Goal: Find specific page/section: Find specific page/section

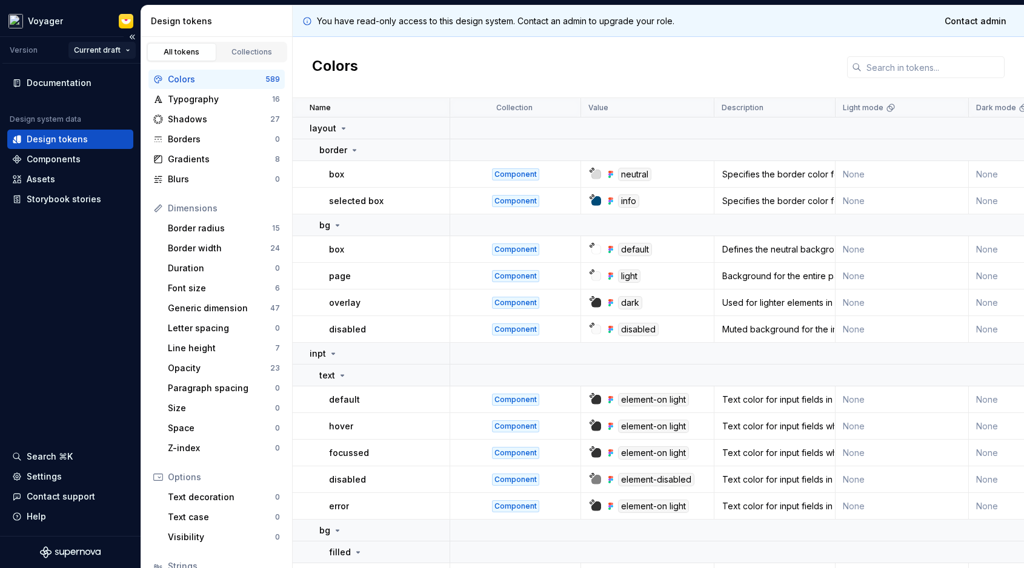
click at [127, 47] on html "Voyager Version Current draft Documentation Design system data Design tokens Co…" at bounding box center [512, 284] width 1024 height 568
click at [79, 81] on div "Documentation" at bounding box center [59, 83] width 65 height 12
click at [888, 65] on input "text" at bounding box center [933, 67] width 143 height 22
click at [708, 60] on div "Colors" at bounding box center [658, 67] width 731 height 61
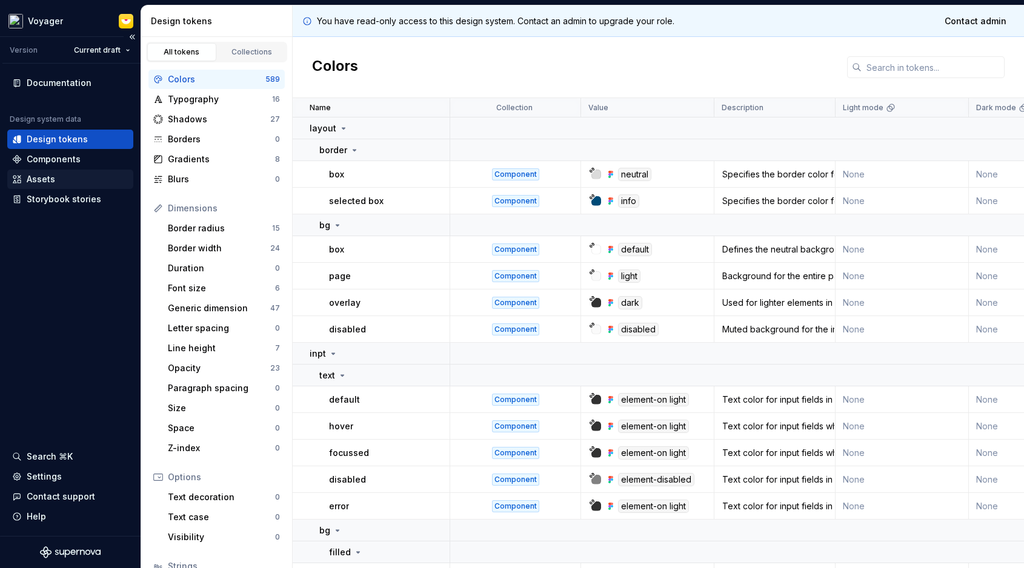
click at [66, 185] on div "Assets" at bounding box center [70, 179] width 116 height 12
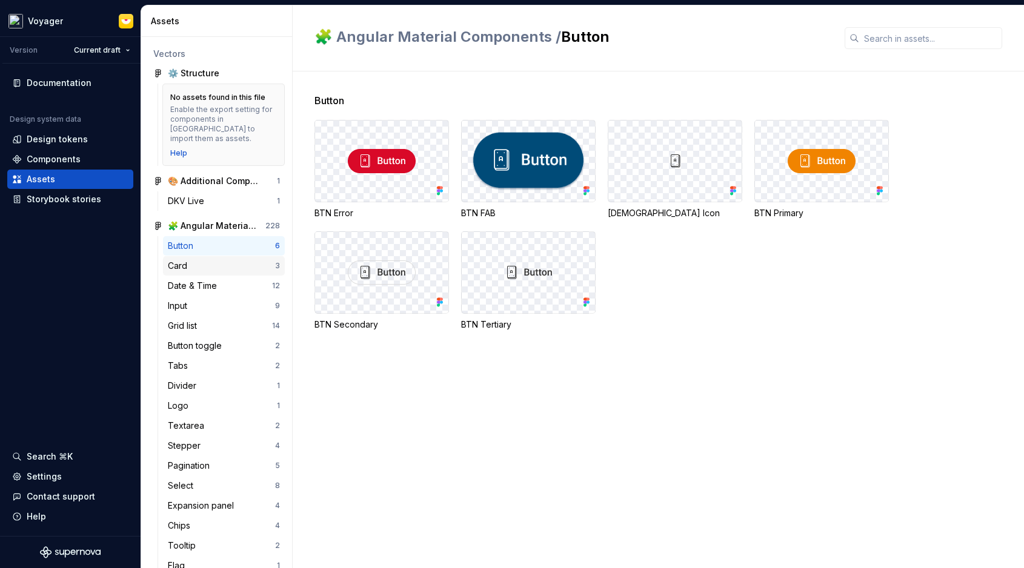
click at [242, 260] on div "Card" at bounding box center [221, 266] width 107 height 12
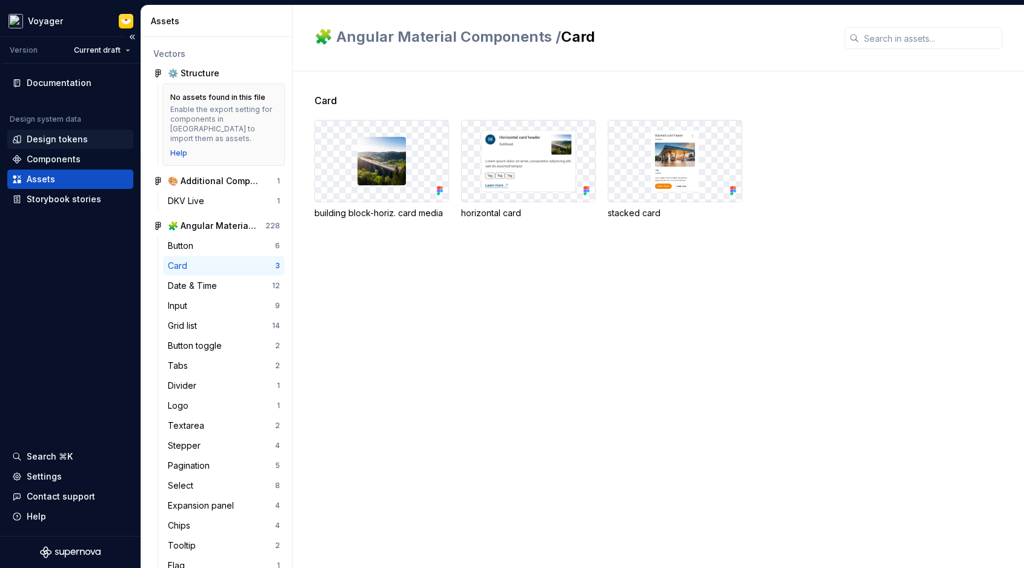
click at [88, 139] on div "Design tokens" at bounding box center [70, 139] width 116 height 12
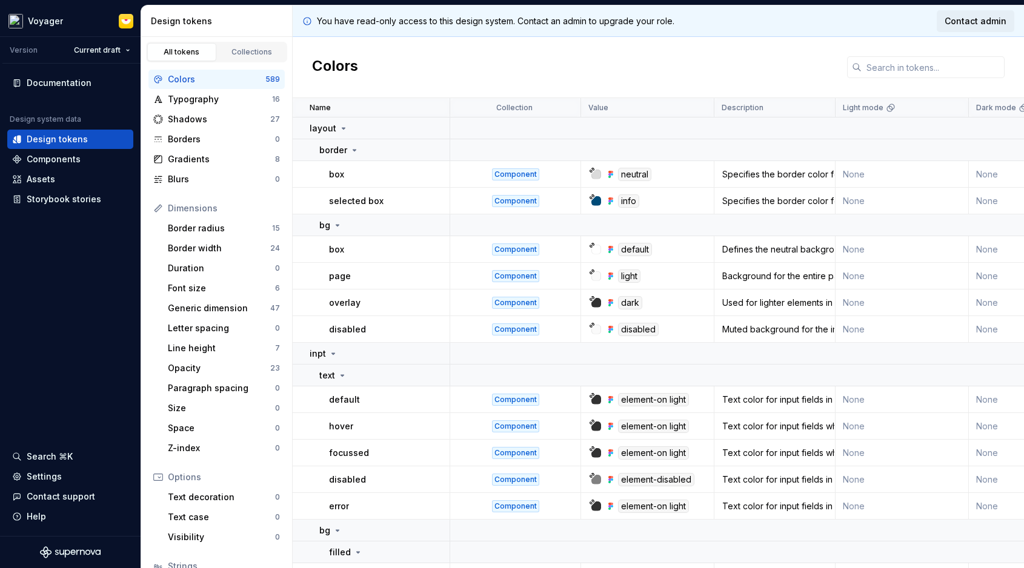
click at [985, 20] on span "Contact admin" at bounding box center [976, 21] width 62 height 12
click at [891, 23] on div "You have read-only access to this design system. Contact an admin to upgrade yo…" at bounding box center [658, 21] width 731 height 32
